Goal: Task Accomplishment & Management: Complete application form

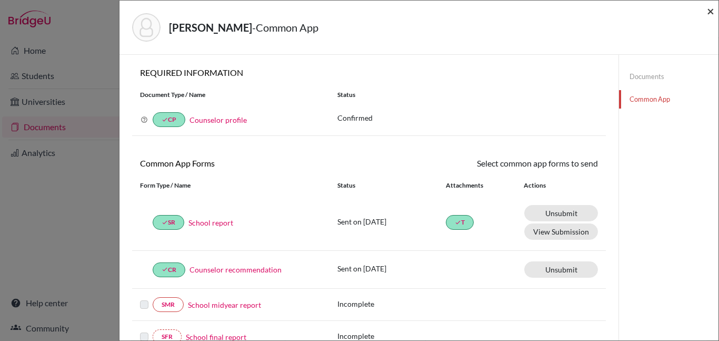
click at [711, 12] on span "×" at bounding box center [710, 10] width 7 height 15
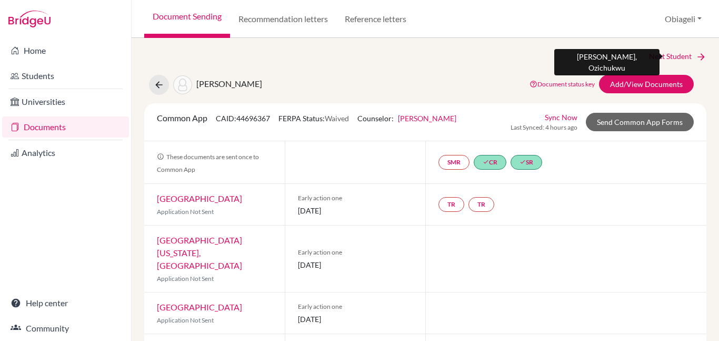
click at [666, 55] on link "Next Student" at bounding box center [677, 57] width 57 height 12
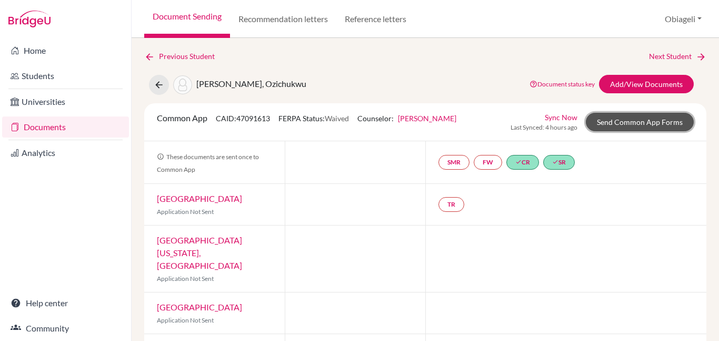
click at [648, 124] on link "Send Common App Forms" at bounding box center [640, 122] width 108 height 18
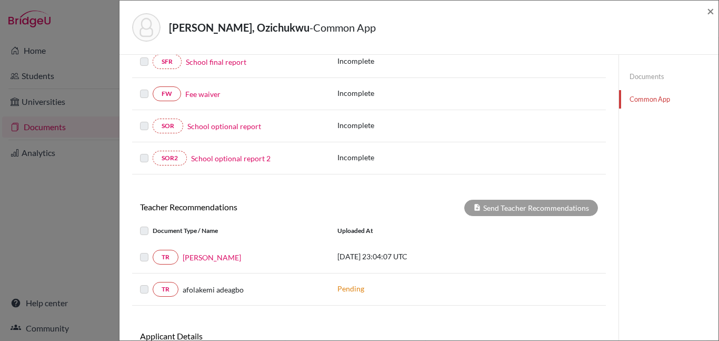
scroll to position [281, 0]
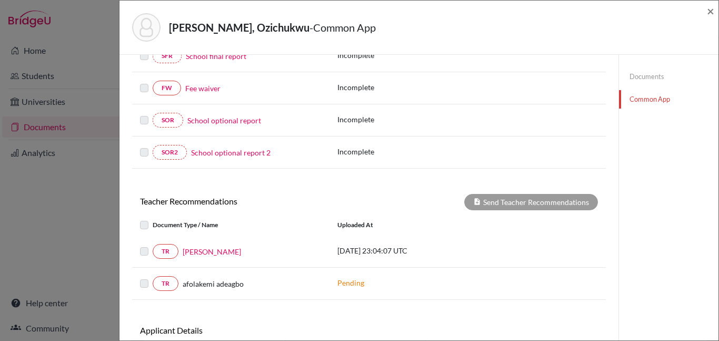
click at [153, 245] on label at bounding box center [153, 245] width 0 height 0
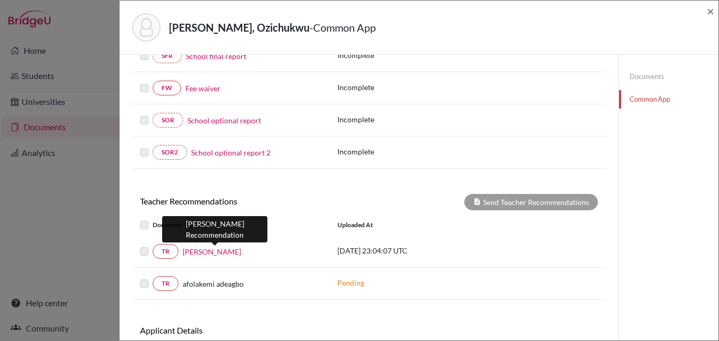
click at [201, 253] on link "Ms. Ijeoma Nnochiri" at bounding box center [212, 251] width 58 height 11
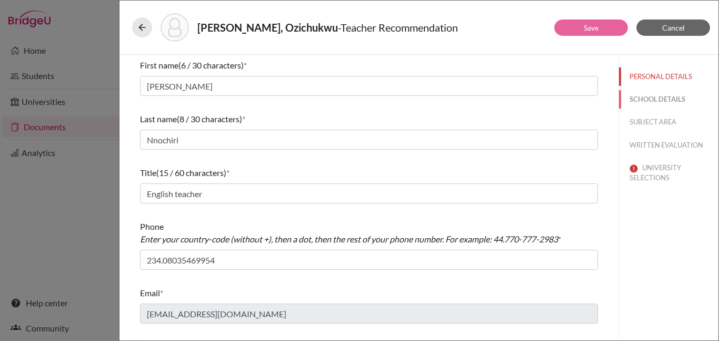
click at [658, 98] on button "SCHOOL DETAILS" at bounding box center [669, 99] width 100 height 18
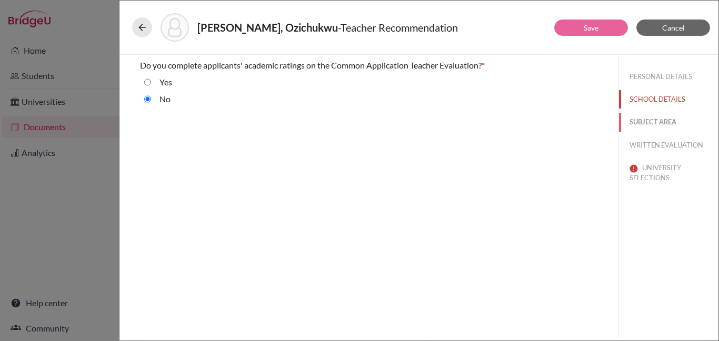
click at [653, 118] on button "SUBJECT AREA" at bounding box center [669, 122] width 100 height 18
select select "1"
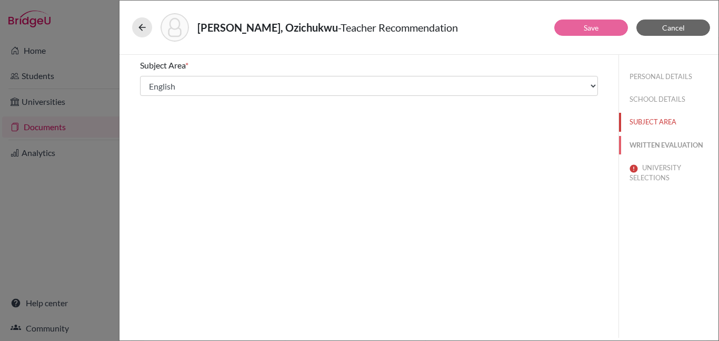
click at [652, 142] on button "WRITTEN EVALUATION" at bounding box center [669, 145] width 100 height 18
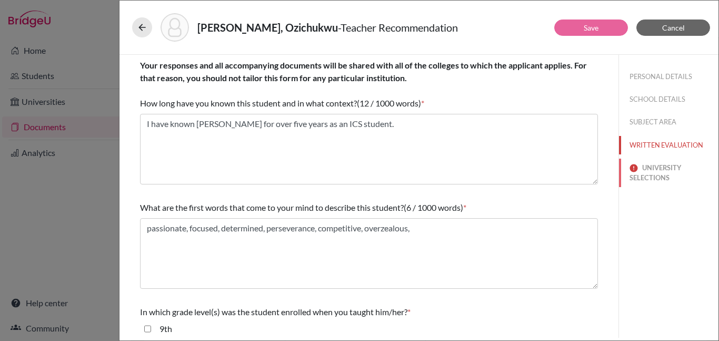
click at [650, 170] on button "UNIVERSITY SELECTIONS" at bounding box center [669, 172] width 100 height 28
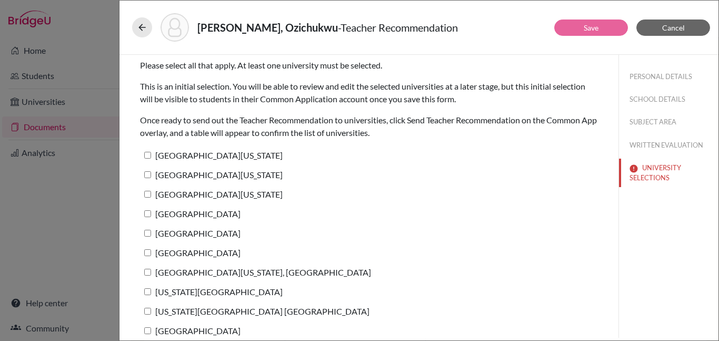
click at [148, 154] on input "University of Texas at Austin" at bounding box center [147, 155] width 7 height 7
checkbox input "true"
click at [146, 212] on input "Northeastern University" at bounding box center [147, 213] width 7 height 7
checkbox input "true"
click at [590, 23] on link "Save" at bounding box center [591, 27] width 15 height 9
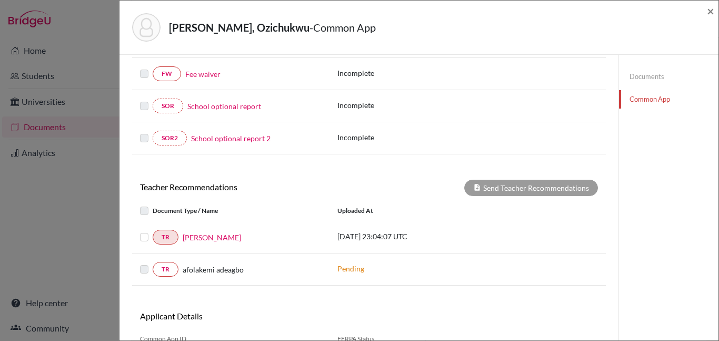
scroll to position [295, 0]
click at [153, 230] on label at bounding box center [153, 230] width 0 height 0
click at [0, 0] on input "checkbox" at bounding box center [0, 0] width 0 height 0
click at [510, 189] on button "Send Teacher Recommendations" at bounding box center [531, 187] width 134 height 16
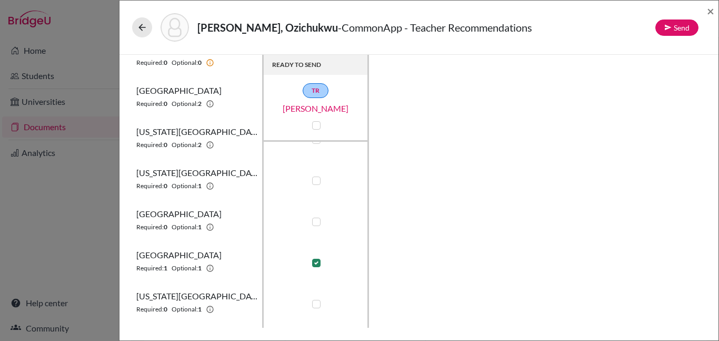
scroll to position [106, 0]
click at [681, 27] on button "Send" at bounding box center [677, 27] width 43 height 16
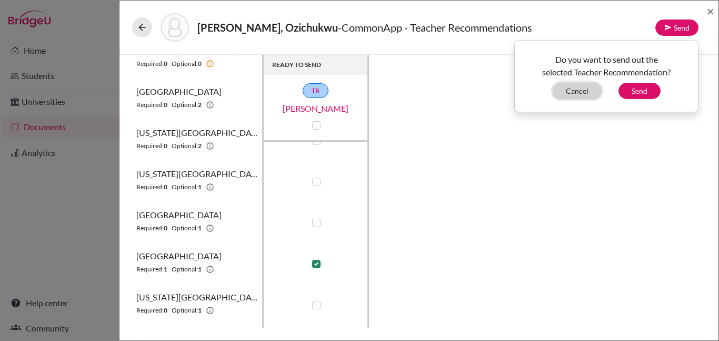
click at [578, 97] on button "Cancel" at bounding box center [577, 91] width 49 height 16
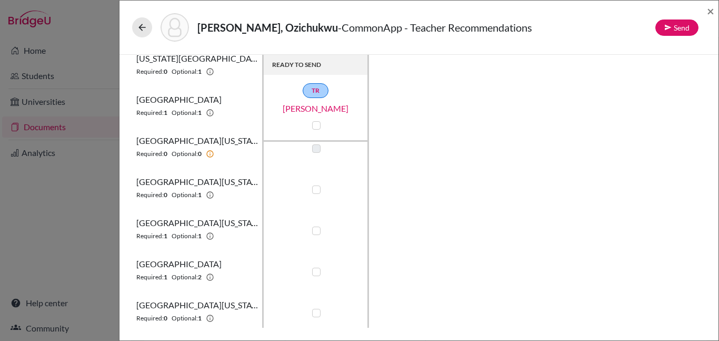
scroll to position [383, 0]
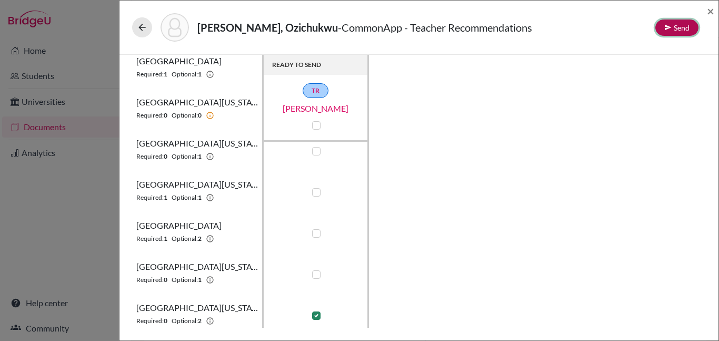
click at [673, 28] on button "Send" at bounding box center [677, 27] width 43 height 16
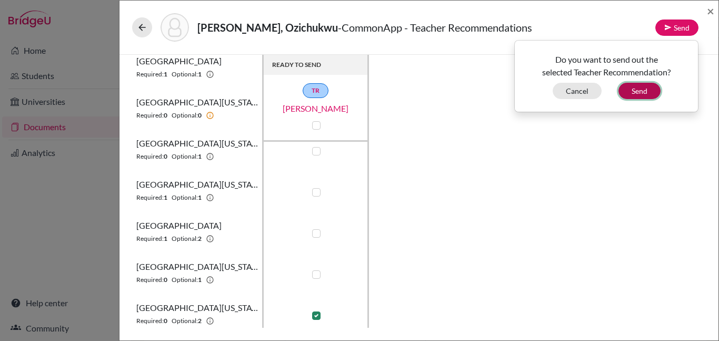
click at [640, 90] on button "Send" at bounding box center [640, 91] width 42 height 16
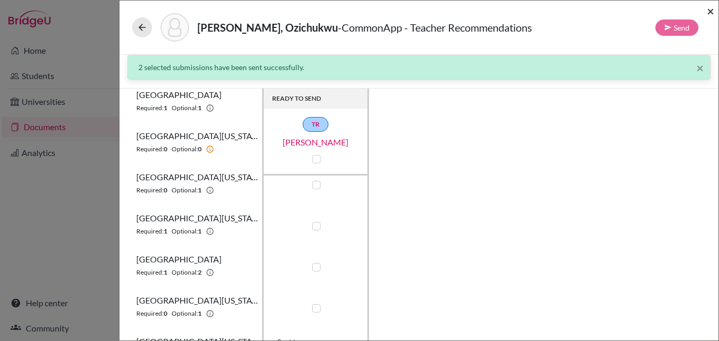
click at [712, 13] on span "×" at bounding box center [710, 10] width 7 height 15
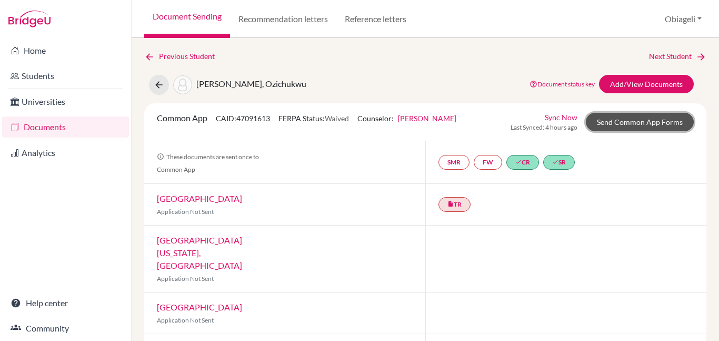
click at [641, 123] on link "Send Common App Forms" at bounding box center [640, 122] width 108 height 18
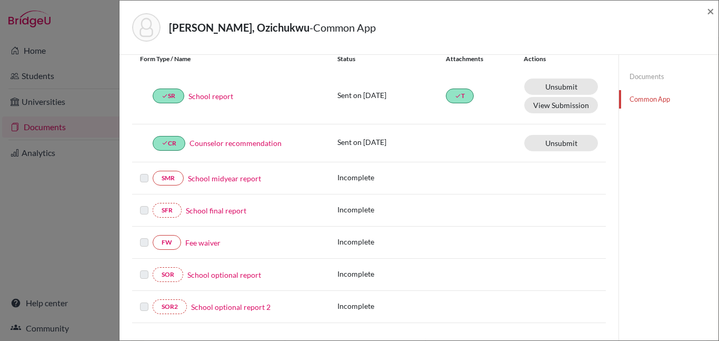
scroll to position [126, 0]
click at [712, 13] on span "×" at bounding box center [710, 10] width 7 height 15
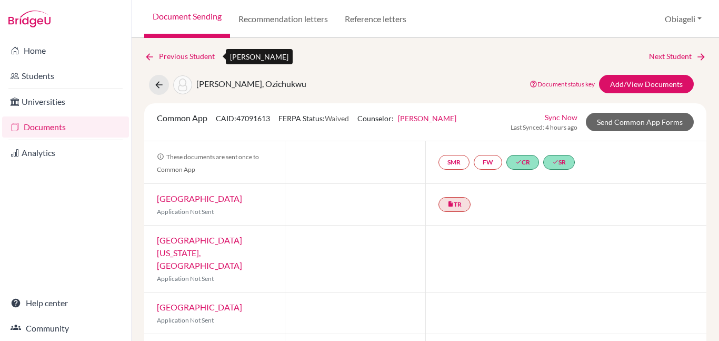
click at [181, 56] on link "Previous Student" at bounding box center [183, 57] width 79 height 12
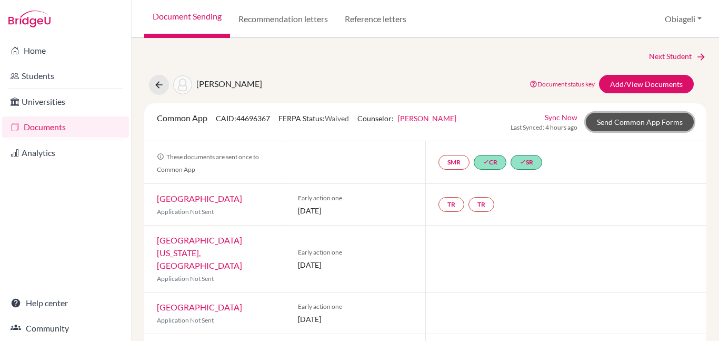
click at [643, 118] on link "Send Common App Forms" at bounding box center [640, 122] width 108 height 18
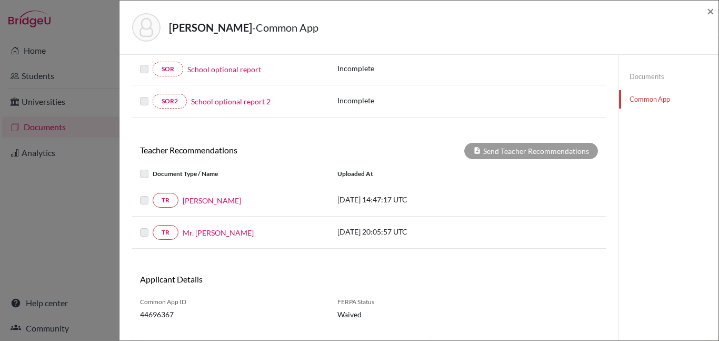
scroll to position [304, 0]
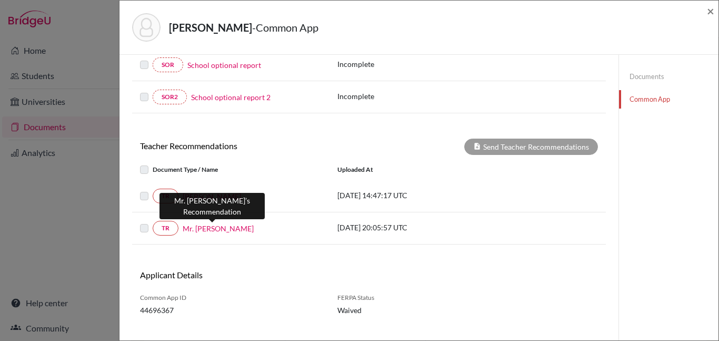
click at [211, 231] on link "Mr. Terhide Sebele" at bounding box center [218, 228] width 71 height 11
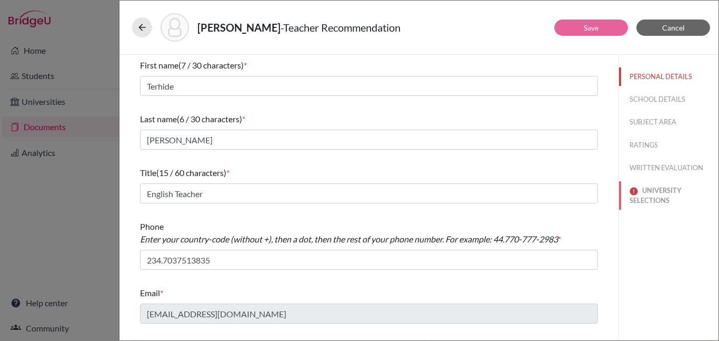
click at [655, 187] on button "UNIVERSITY SELECTIONS" at bounding box center [669, 195] width 100 height 28
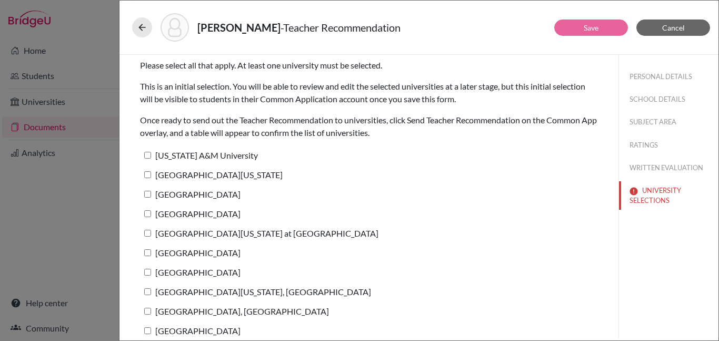
click at [146, 234] on input "University of Texas at Dallas" at bounding box center [147, 233] width 7 height 7
checkbox input "true"
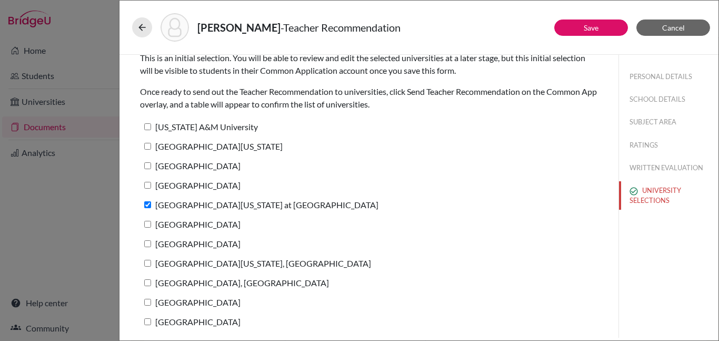
click at [150, 143] on input "[GEOGRAPHIC_DATA][US_STATE]" at bounding box center [147, 146] width 7 height 7
checkbox input "true"
click at [594, 25] on link "Save" at bounding box center [591, 27] width 15 height 9
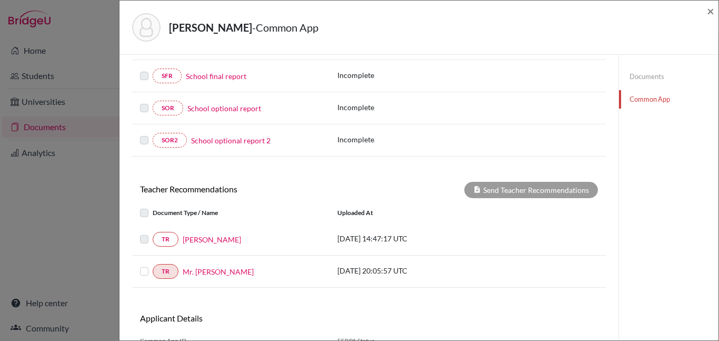
scroll to position [321, 0]
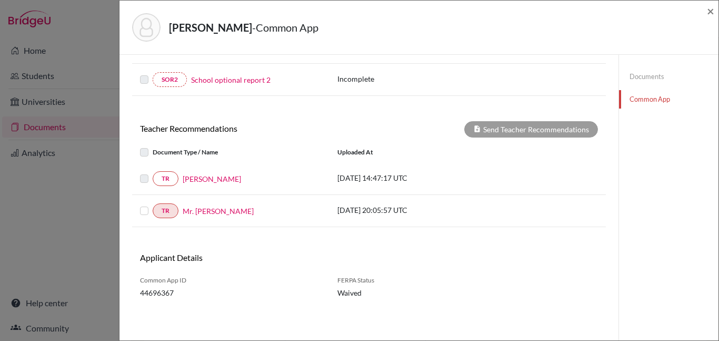
click at [153, 204] on label at bounding box center [153, 204] width 0 height 0
click at [0, 0] on input "checkbox" at bounding box center [0, 0] width 0 height 0
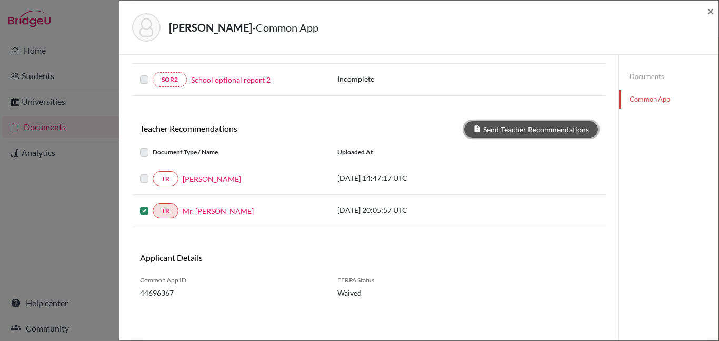
click at [552, 129] on button "Send Teacher Recommendations" at bounding box center [531, 129] width 134 height 16
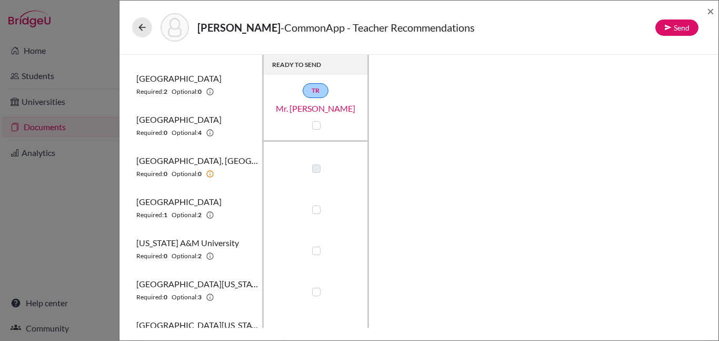
scroll to position [348, 0]
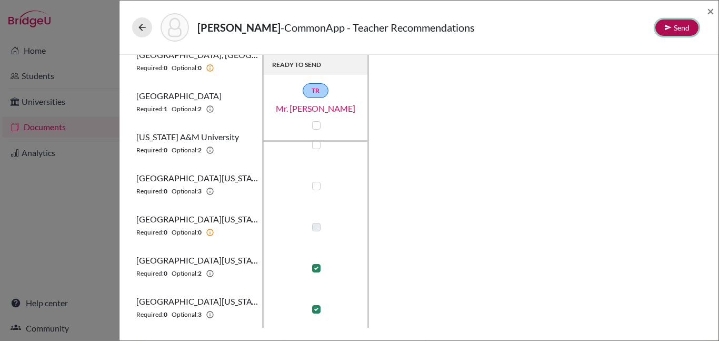
click at [674, 27] on button "Send" at bounding box center [677, 27] width 43 height 16
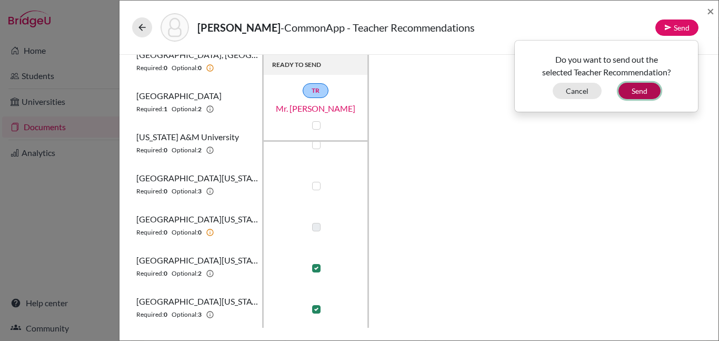
click at [640, 94] on button "Send" at bounding box center [640, 91] width 42 height 16
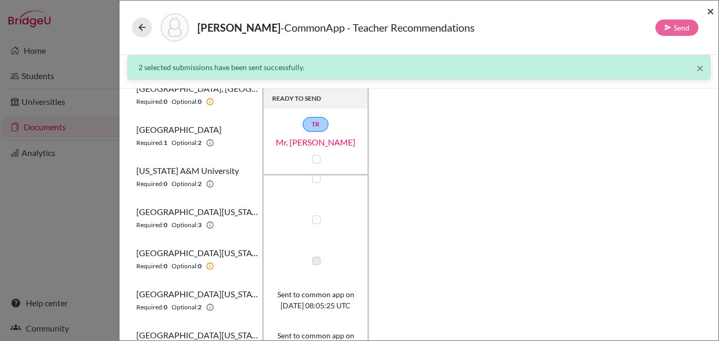
click at [707, 11] on span "×" at bounding box center [710, 10] width 7 height 15
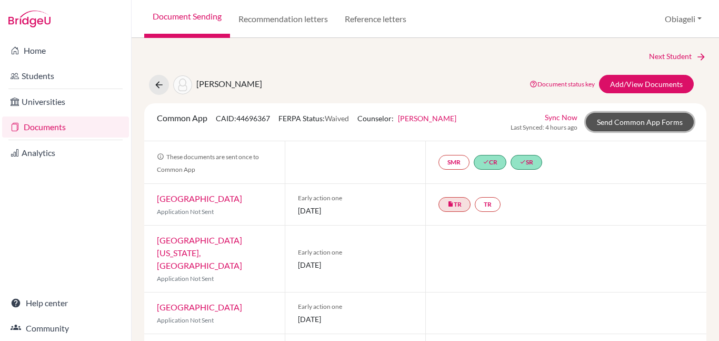
click at [622, 120] on link "Send Common App Forms" at bounding box center [640, 122] width 108 height 18
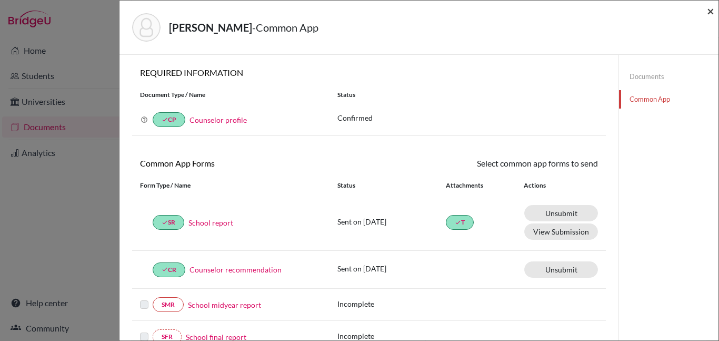
click at [710, 11] on span "×" at bounding box center [710, 10] width 7 height 15
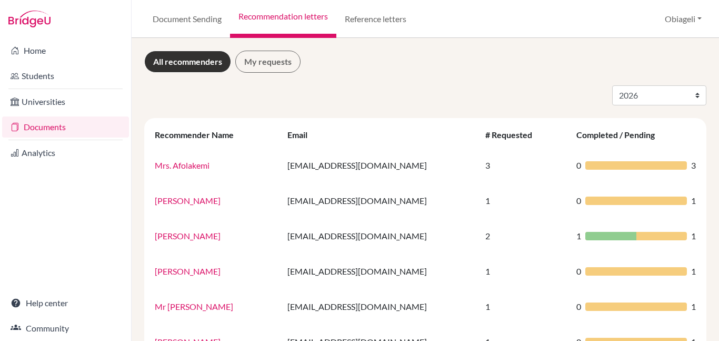
select select "2026"
click at [54, 124] on link "Documents" at bounding box center [65, 126] width 127 height 21
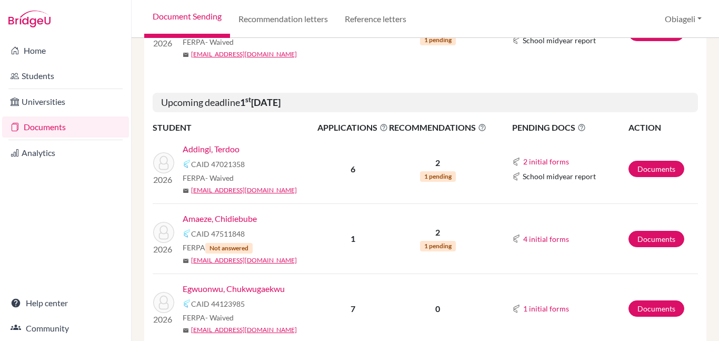
scroll to position [350, 0]
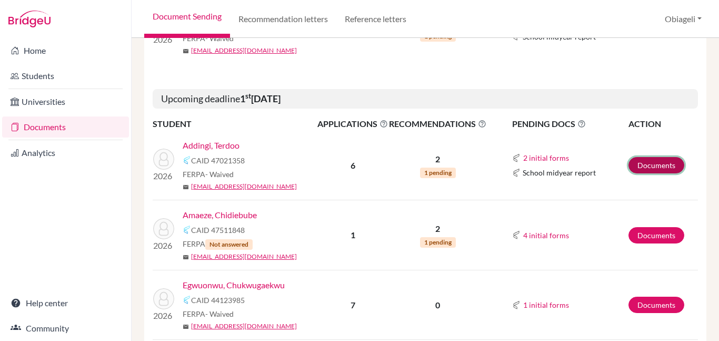
click at [645, 169] on link "Documents" at bounding box center [657, 165] width 56 height 16
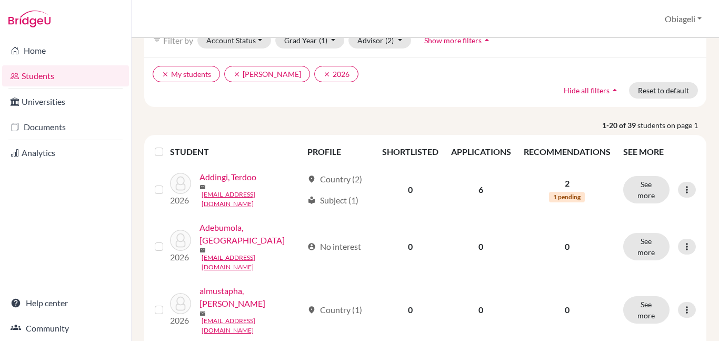
scroll to position [61, 0]
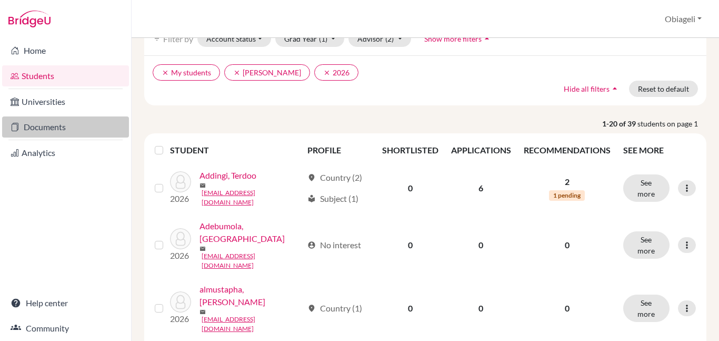
click at [42, 122] on link "Documents" at bounding box center [65, 126] width 127 height 21
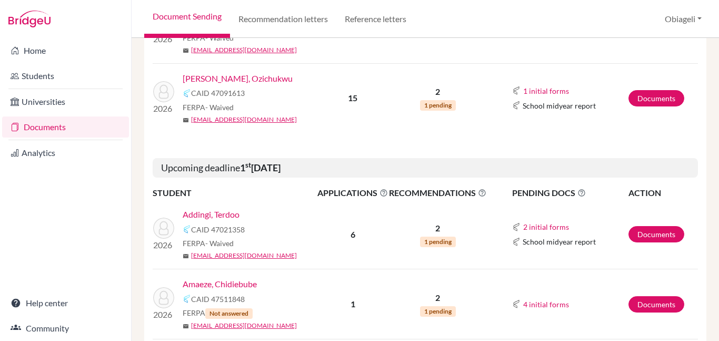
scroll to position [286, 0]
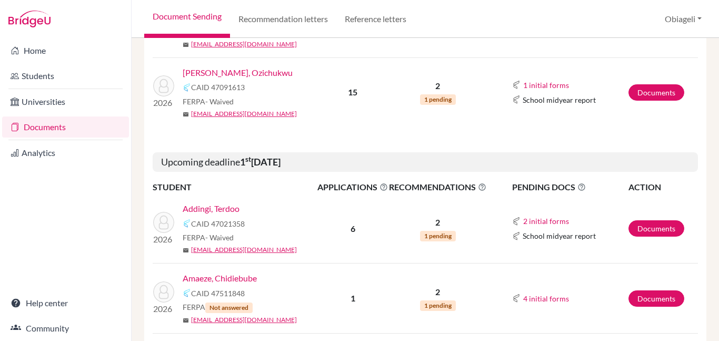
click at [215, 208] on link "Addingi, Terdoo" at bounding box center [211, 208] width 57 height 13
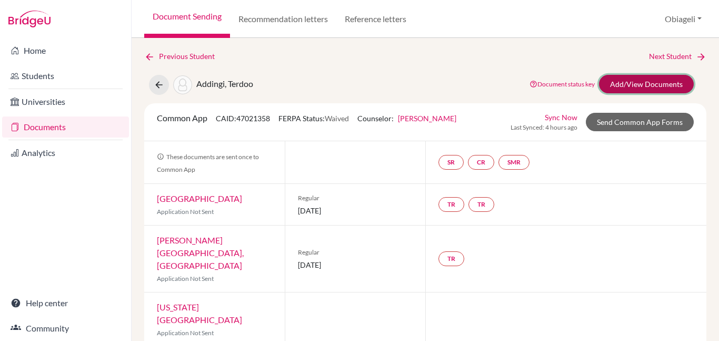
click at [656, 83] on link "Add/View Documents" at bounding box center [646, 84] width 95 height 18
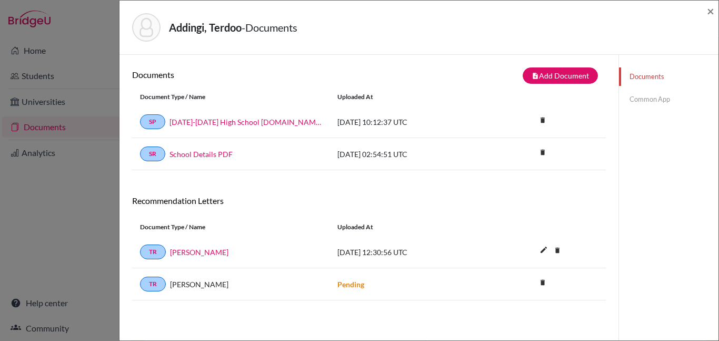
scroll to position [25, 0]
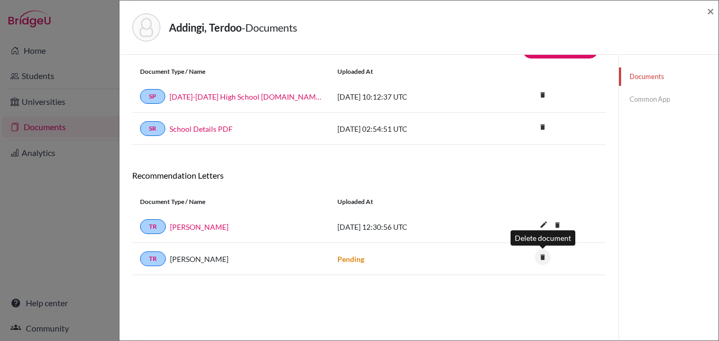
click at [544, 255] on icon "delete" at bounding box center [543, 257] width 16 height 16
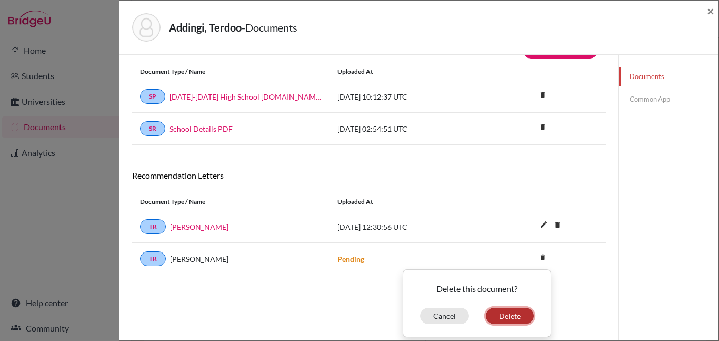
click at [504, 314] on button "Delete" at bounding box center [510, 316] width 48 height 16
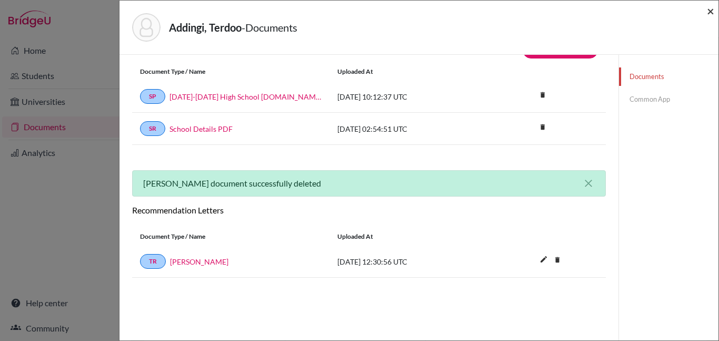
click at [710, 13] on span "×" at bounding box center [710, 10] width 7 height 15
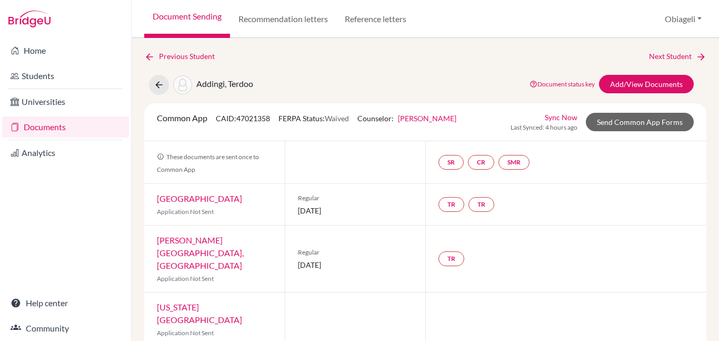
click at [49, 128] on link "Documents" at bounding box center [65, 126] width 127 height 21
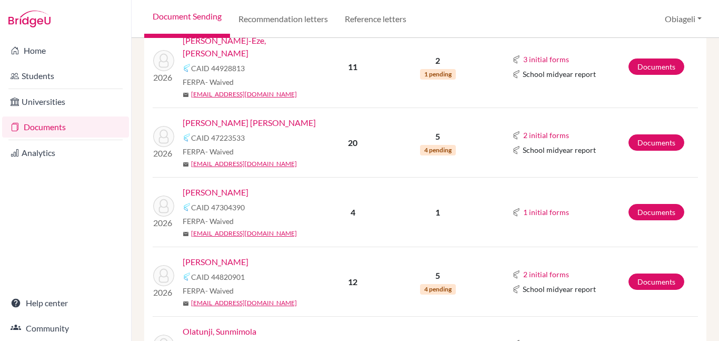
scroll to position [668, 0]
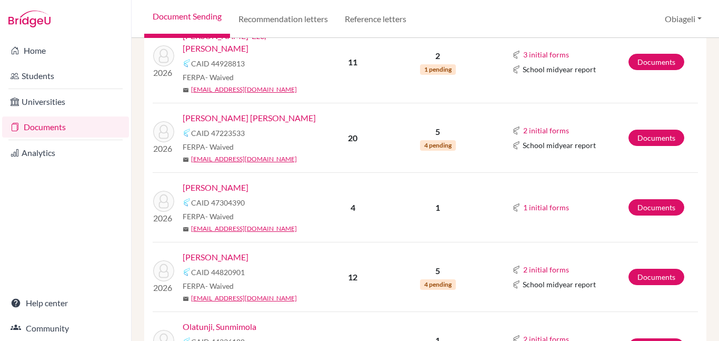
click at [225, 251] on link "[PERSON_NAME]" at bounding box center [216, 257] width 66 height 13
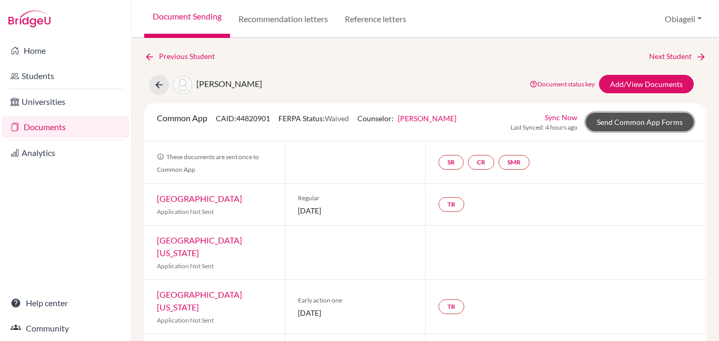
click at [648, 118] on link "Send Common App Forms" at bounding box center [640, 122] width 108 height 18
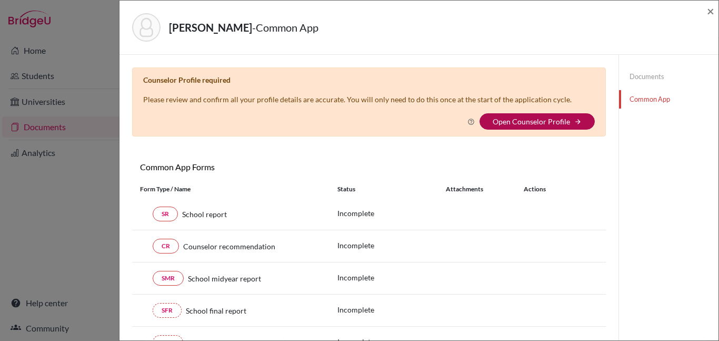
click at [557, 120] on link "Open Counselor Profile" at bounding box center [531, 121] width 77 height 9
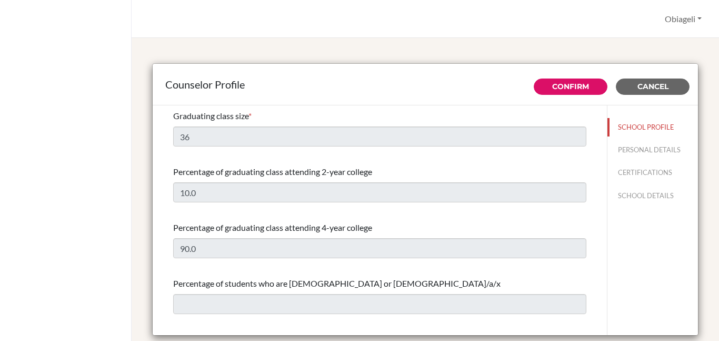
select select "0"
select select "353798"
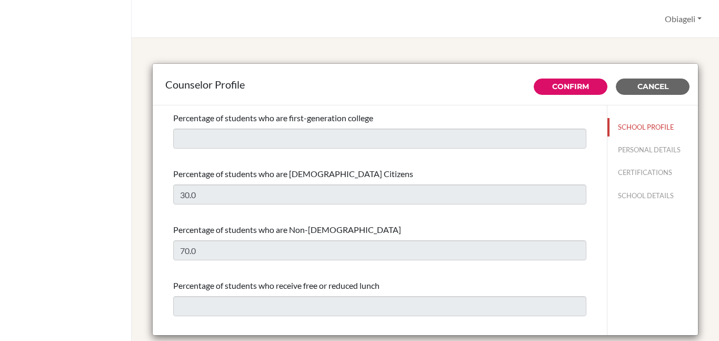
scroll to position [510, 0]
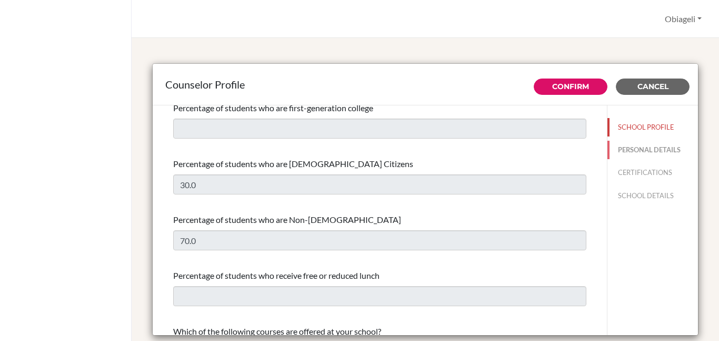
click at [661, 151] on button "PERSONAL DETAILS" at bounding box center [653, 150] width 91 height 18
type input "[PERSON_NAME]"
type input "Advisor"
type input "234.8033498741"
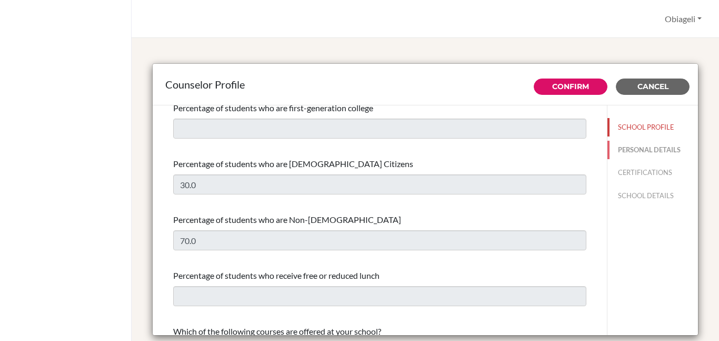
type input "[EMAIL_ADDRESS][DOMAIN_NAME]"
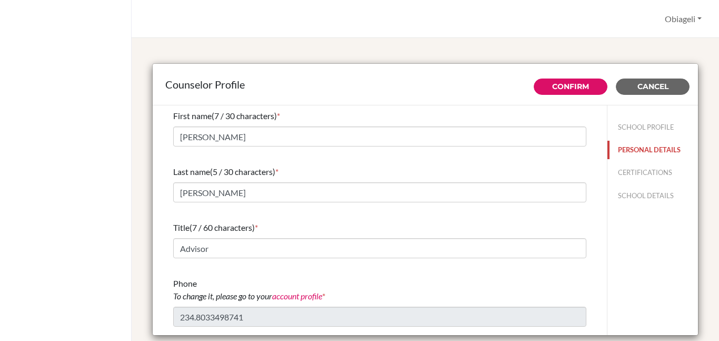
scroll to position [64, 0]
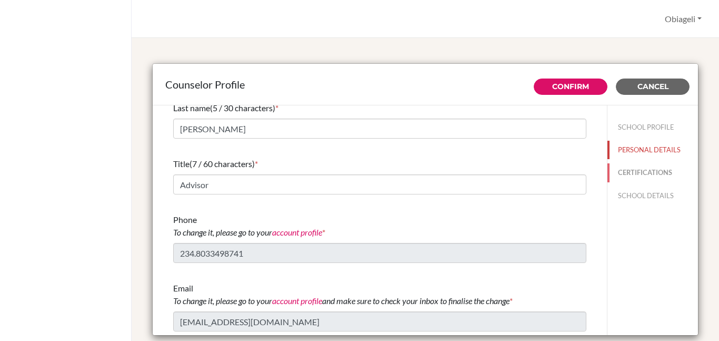
click at [629, 171] on button "CERTIFICATIONS" at bounding box center [653, 172] width 91 height 18
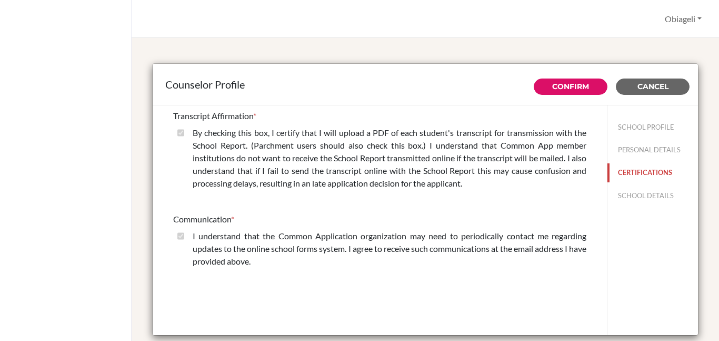
scroll to position [0, 0]
click at [648, 194] on button "SCHOOL DETAILS" at bounding box center [653, 195] width 91 height 18
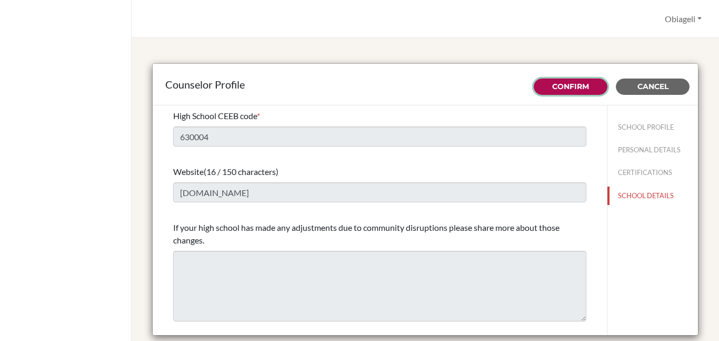
click at [567, 86] on link "Confirm" at bounding box center [570, 86] width 37 height 9
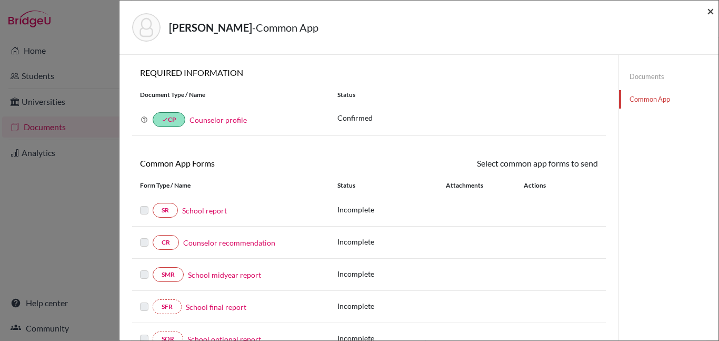
click at [712, 13] on span "×" at bounding box center [710, 10] width 7 height 15
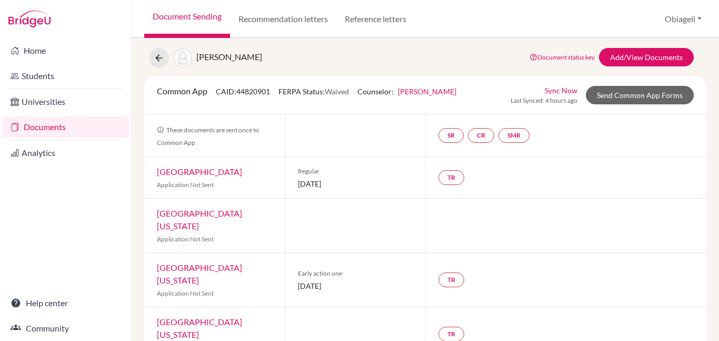
scroll to position [3, 0]
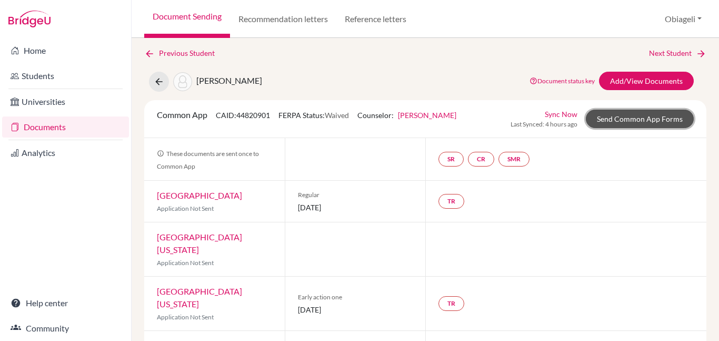
click at [647, 120] on link "Send Common App Forms" at bounding box center [640, 119] width 108 height 18
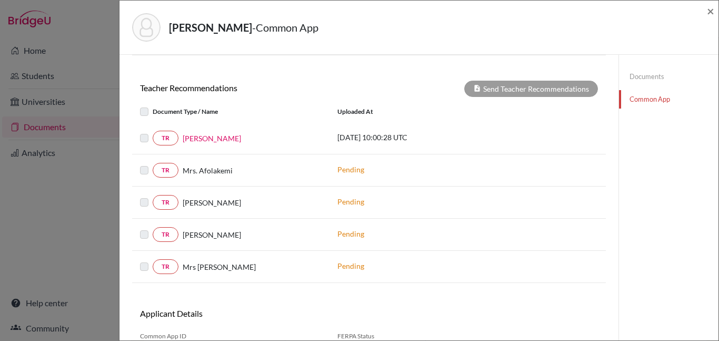
scroll to position [330, 0]
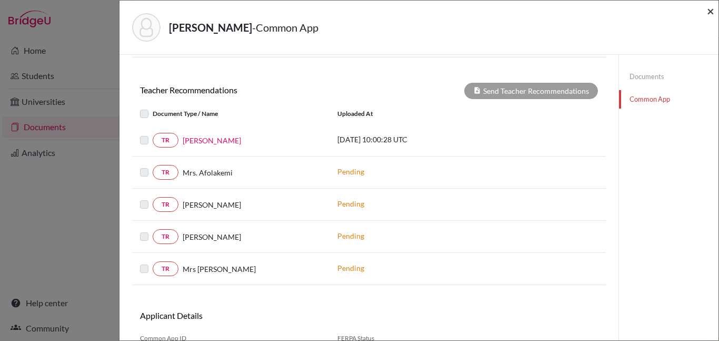
click at [712, 11] on span "×" at bounding box center [710, 10] width 7 height 15
